Goal: Task Accomplishment & Management: Use online tool/utility

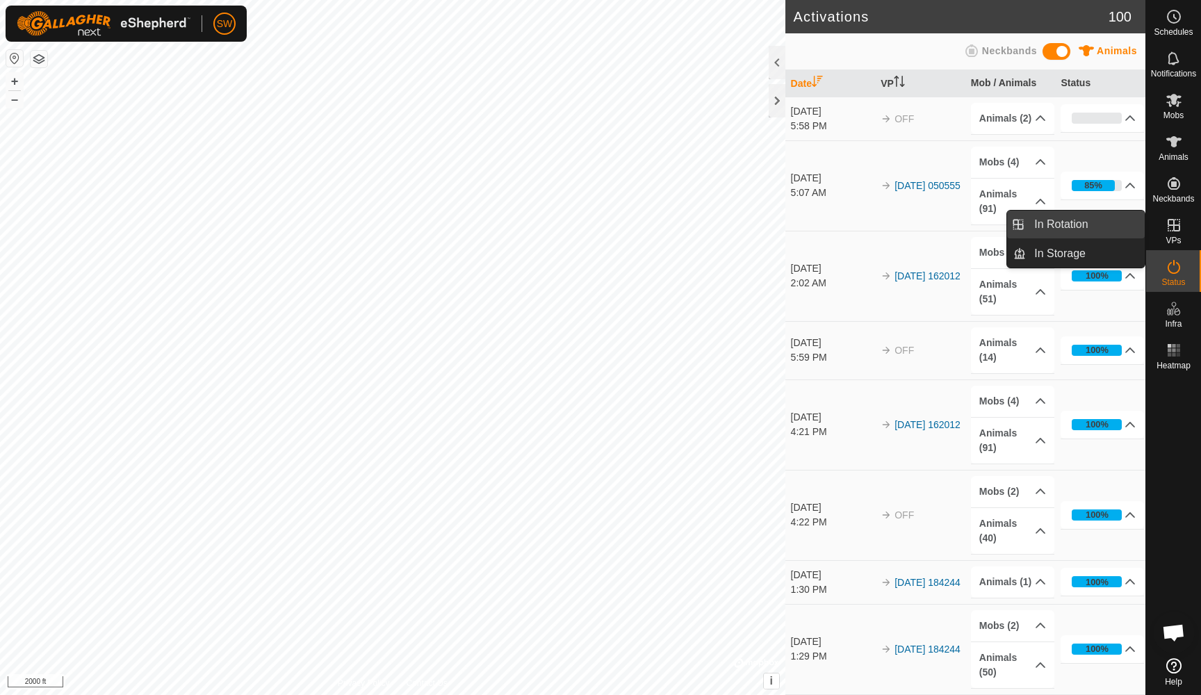
click at [1064, 227] on link "In Rotation" at bounding box center [1085, 225] width 119 height 28
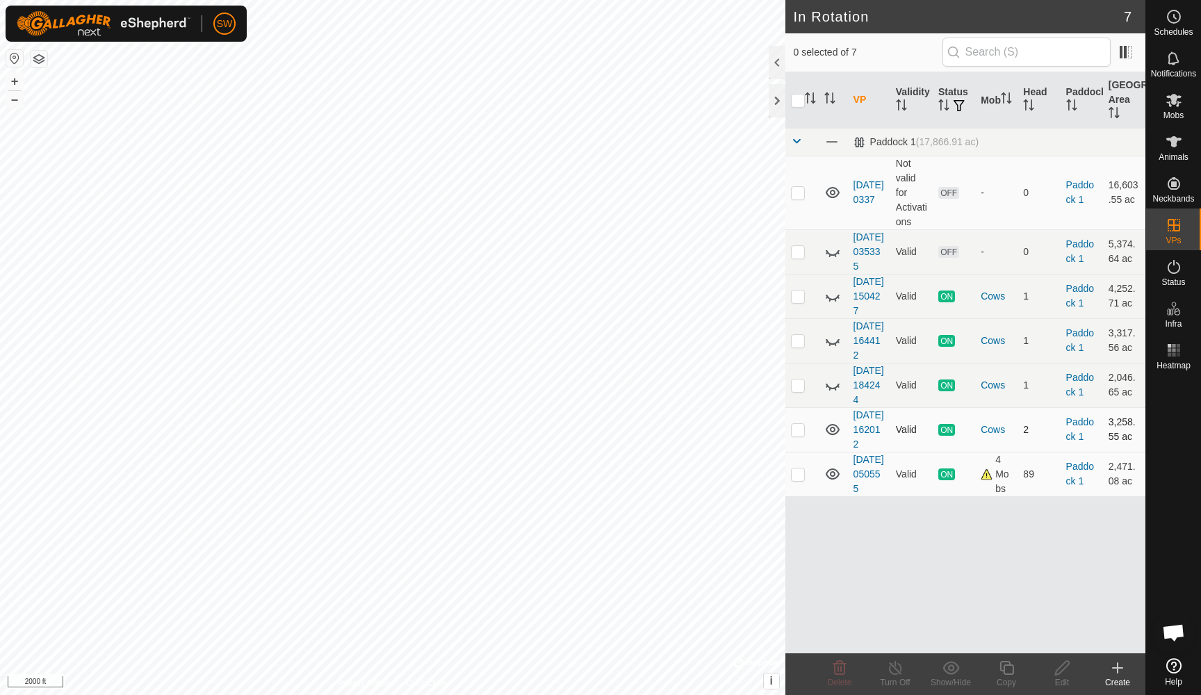
click at [795, 435] on p-checkbox at bounding box center [798, 429] width 14 height 11
checkbox input "true"
click at [896, 674] on icon at bounding box center [895, 668] width 17 height 17
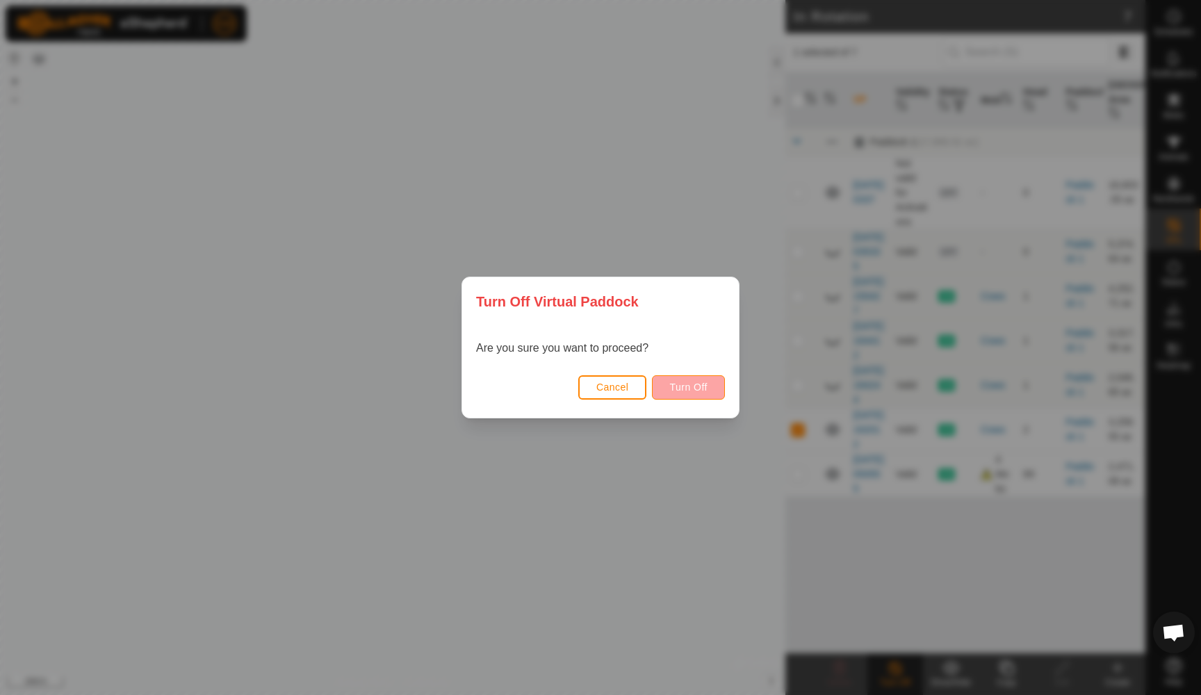
click at [691, 382] on span "Turn Off" at bounding box center [688, 387] width 38 height 11
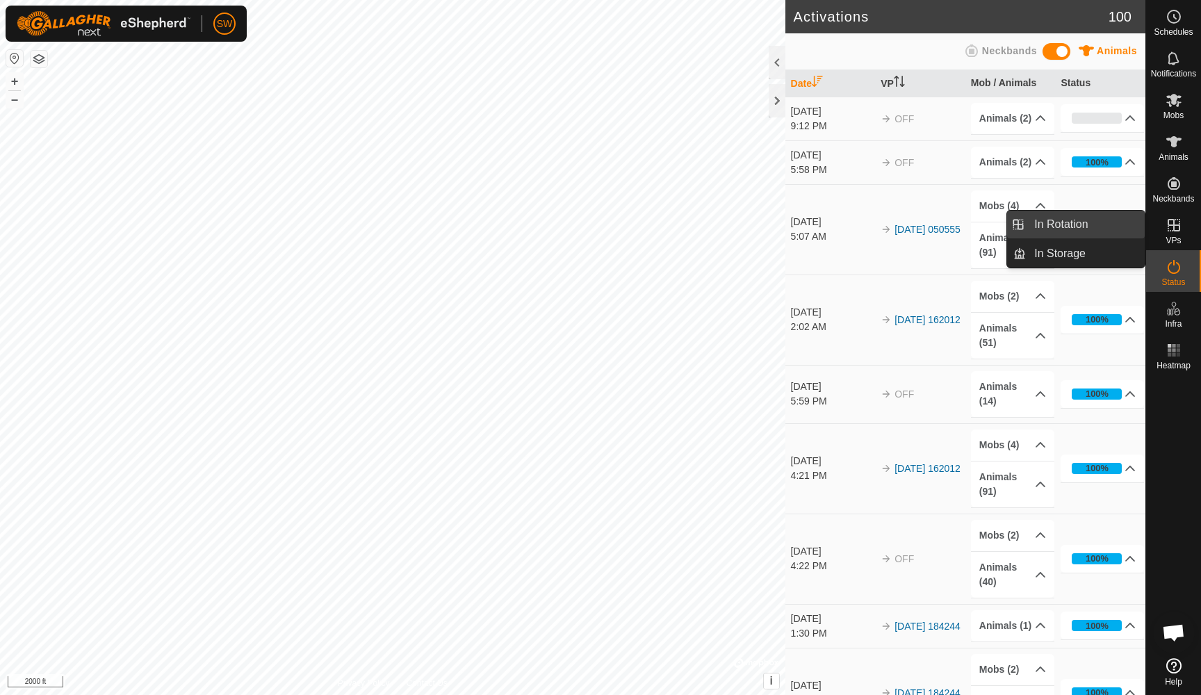
click at [1071, 223] on link "In Rotation" at bounding box center [1085, 225] width 119 height 28
